Goal: Answer question/provide support: Share knowledge or assist other users

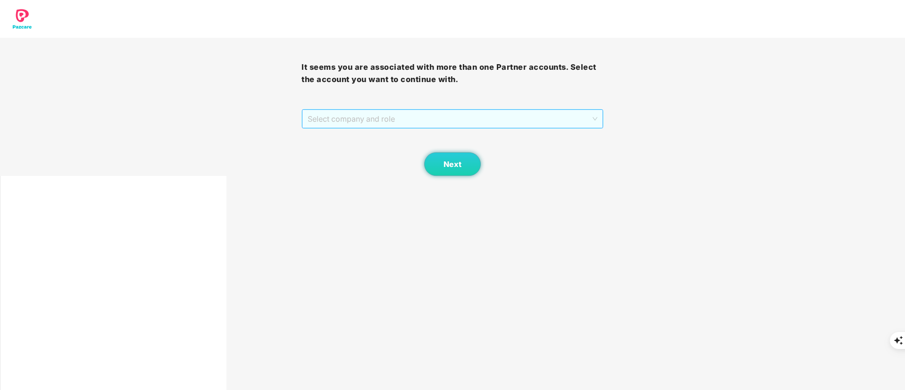
click at [355, 121] on span "Select company and role" at bounding box center [451, 119] width 289 height 18
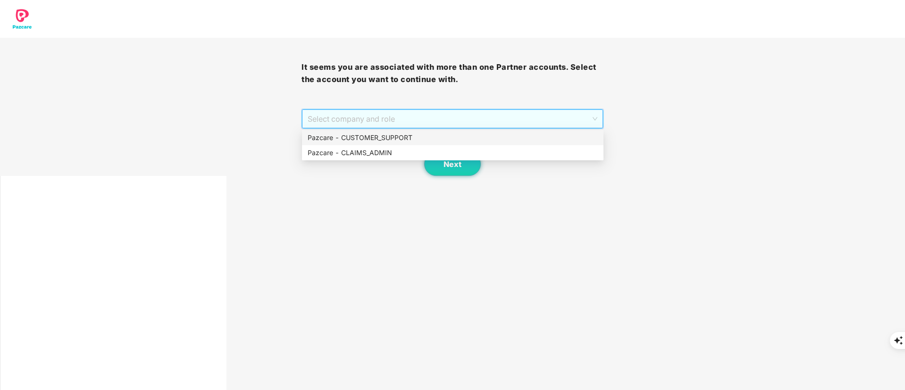
click at [364, 139] on div "Pazcare - CUSTOMER_SUPPORT" at bounding box center [452, 138] width 290 height 10
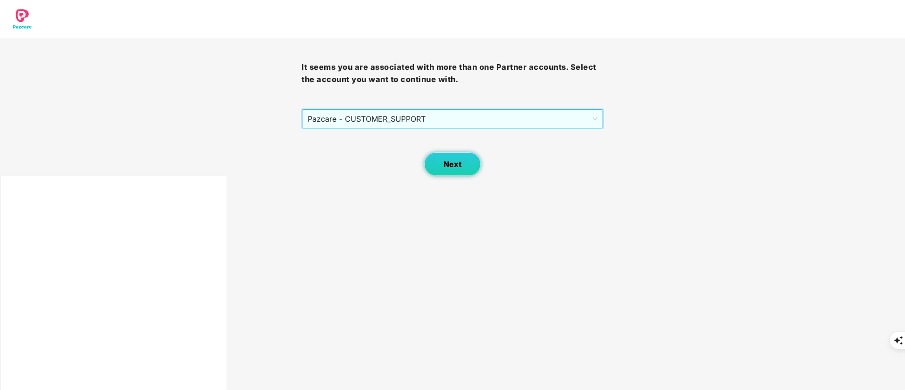
click at [437, 166] on button "Next" at bounding box center [452, 164] width 57 height 24
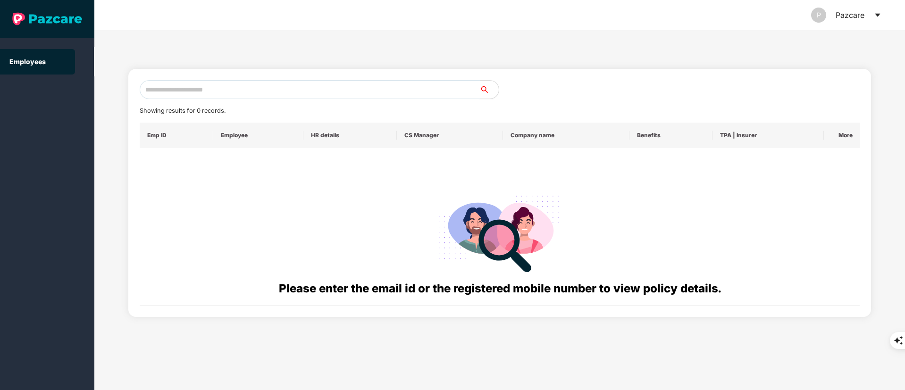
click at [271, 81] on input "text" at bounding box center [310, 89] width 340 height 19
paste input "**********"
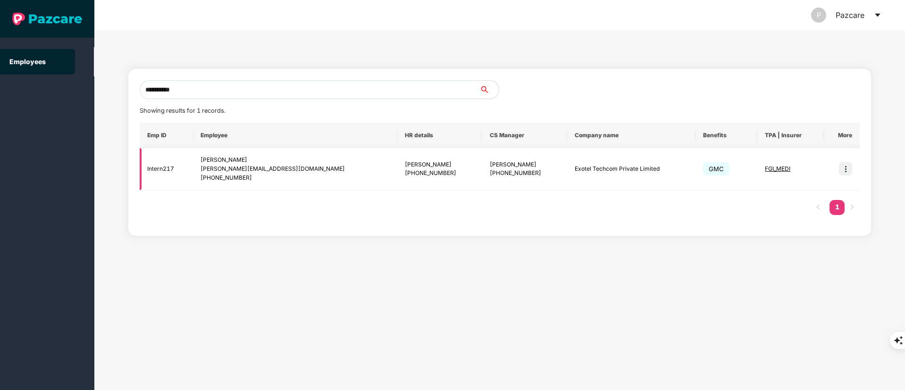
type input "**********"
click at [846, 167] on img at bounding box center [845, 168] width 13 height 13
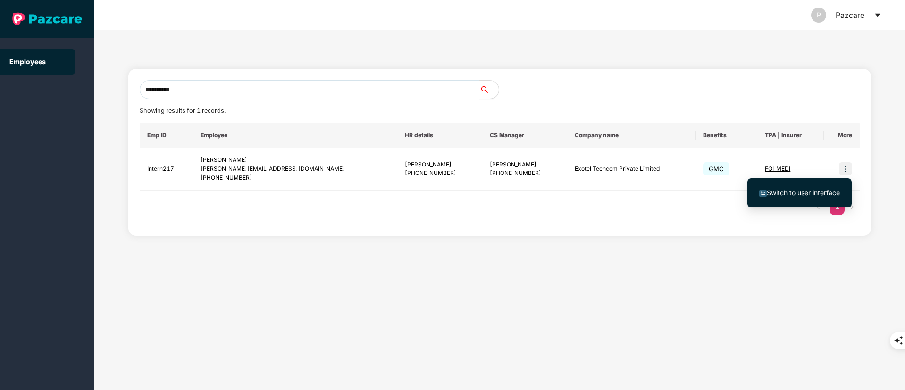
click at [799, 204] on ul "Switch to user interface" at bounding box center [799, 192] width 104 height 29
click at [797, 197] on span "Switch to user interface" at bounding box center [799, 193] width 81 height 10
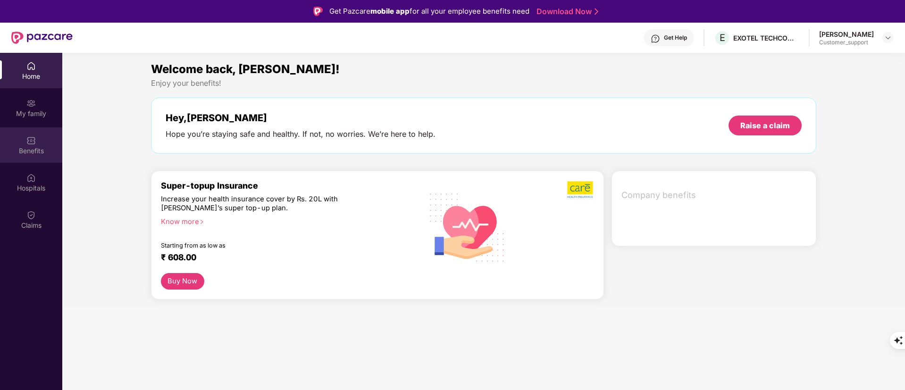
click at [17, 146] on div "Benefits" at bounding box center [31, 150] width 62 height 9
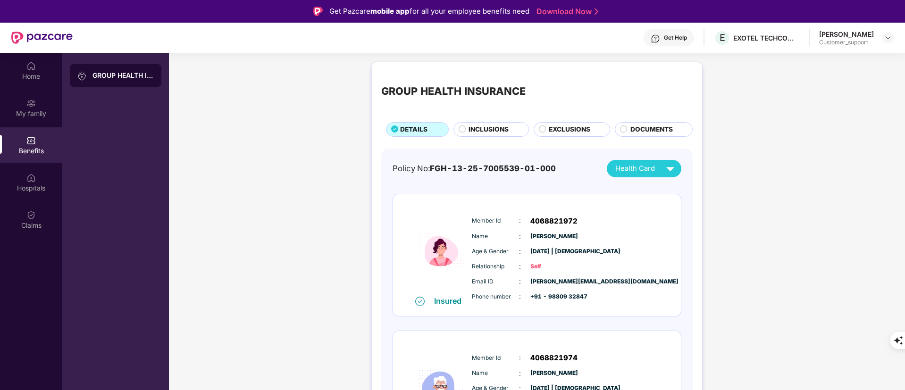
click at [494, 125] on span "INCLUSIONS" at bounding box center [488, 130] width 40 height 10
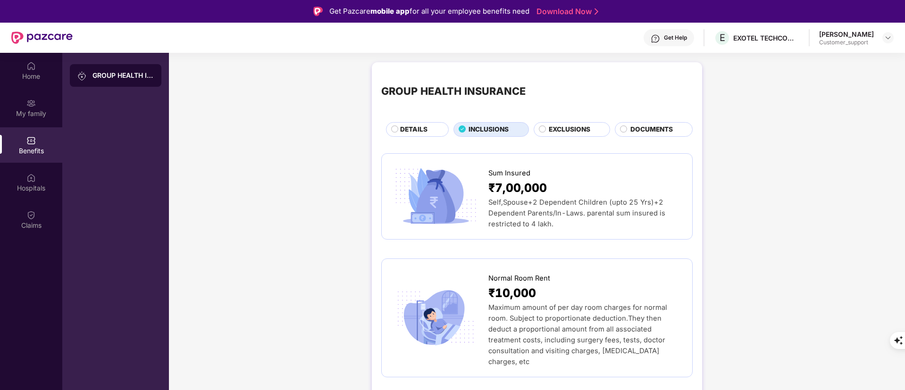
click at [398, 132] on div "DETAILS" at bounding box center [419, 131] width 48 height 12
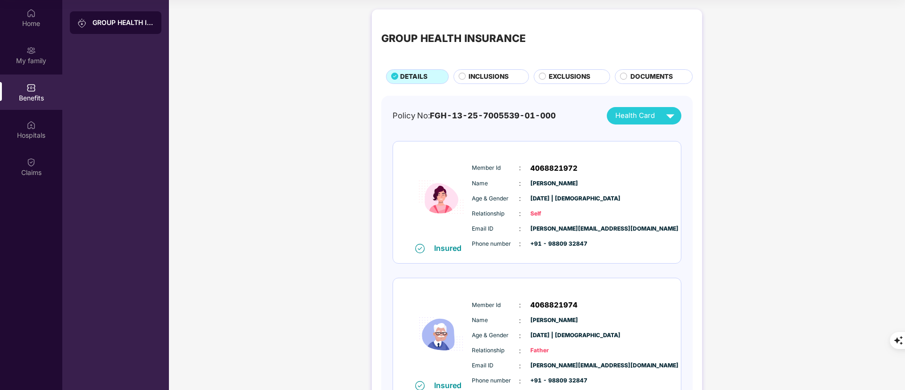
click at [484, 76] on span "INCLUSIONS" at bounding box center [488, 77] width 40 height 10
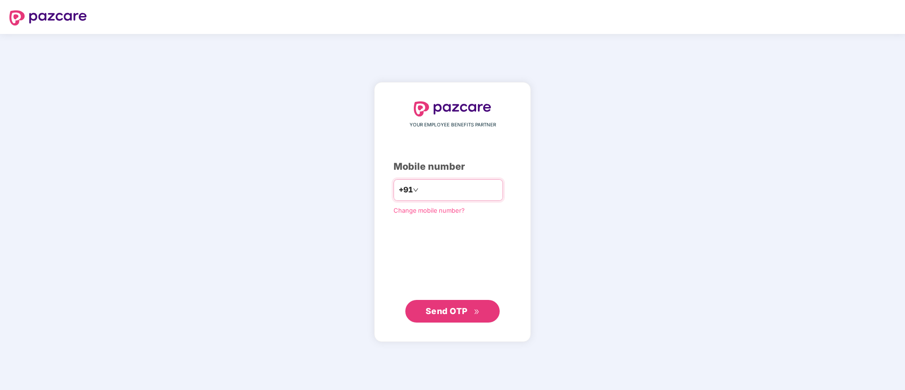
click at [420, 187] on input "number" at bounding box center [458, 190] width 77 height 15
type input "**********"
click at [468, 309] on span "Send OTP" at bounding box center [452, 310] width 54 height 13
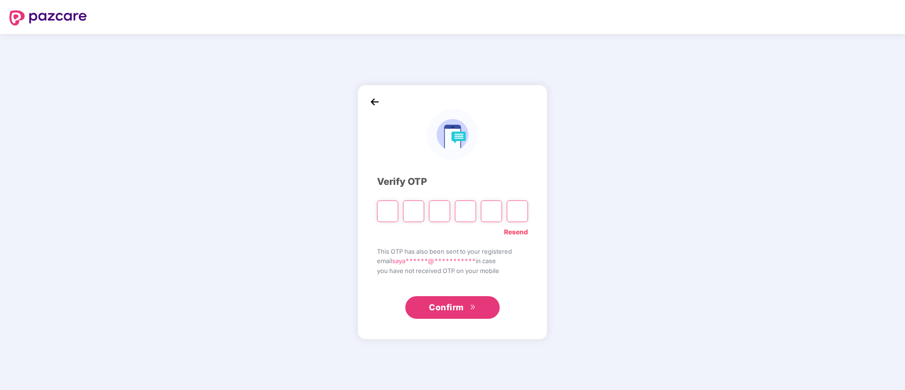
type input "*"
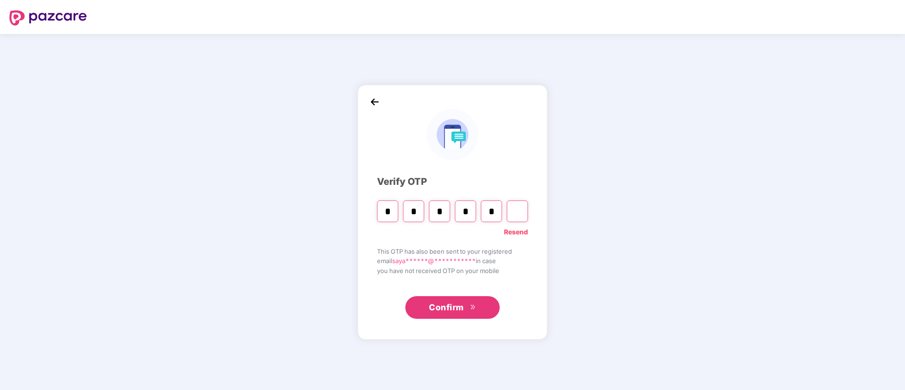
type input "*"
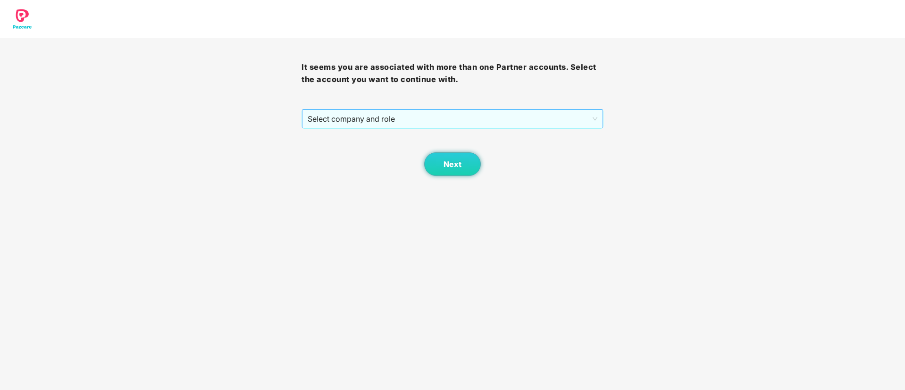
click at [347, 119] on span "Select company and role" at bounding box center [451, 119] width 289 height 18
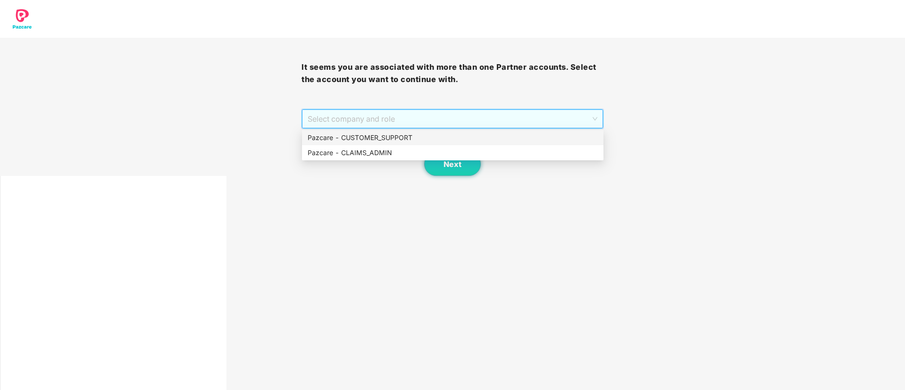
click at [351, 134] on div "Pazcare - CUSTOMER_SUPPORT" at bounding box center [452, 138] width 290 height 10
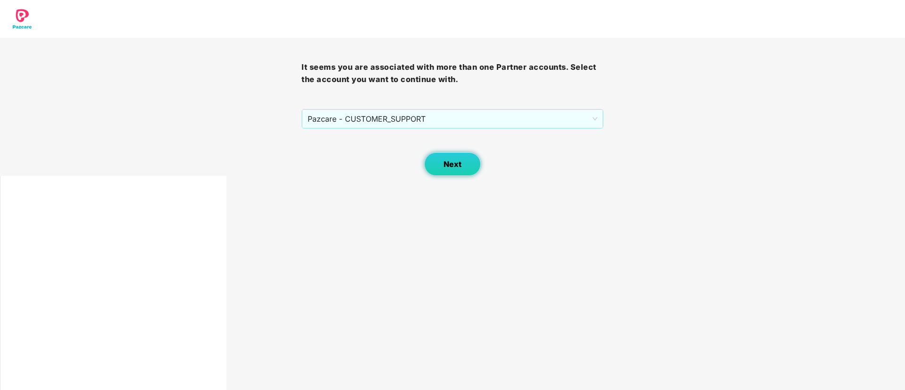
click at [450, 163] on span "Next" at bounding box center [452, 164] width 18 height 9
